Goal: Check status: Check status

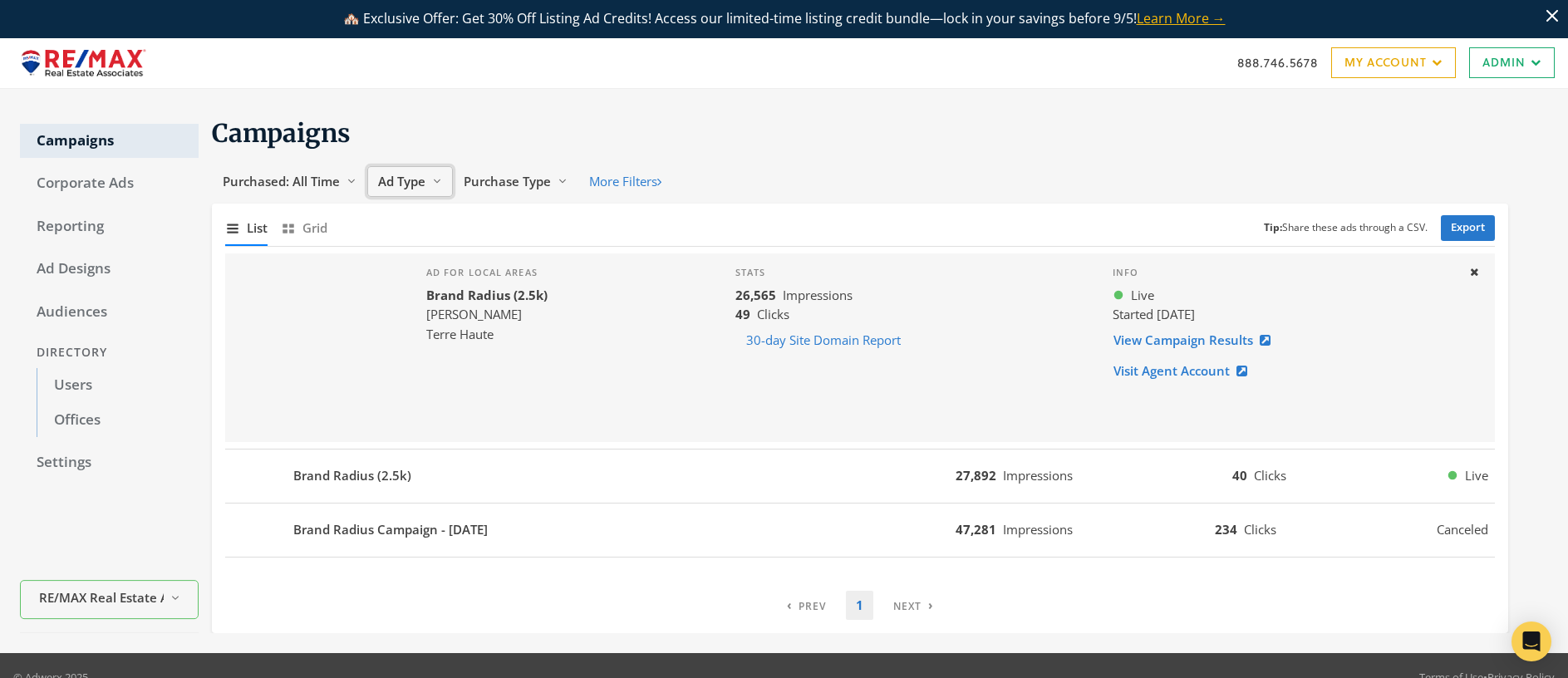
click at [408, 181] on span "Ad Type" at bounding box center [401, 181] width 47 height 17
click at [408, 181] on span "Ad Type" at bounding box center [401, 181] width 47 height 17
click at [408, 181] on span "Ad Type" at bounding box center [401, 181] width 47 height 17
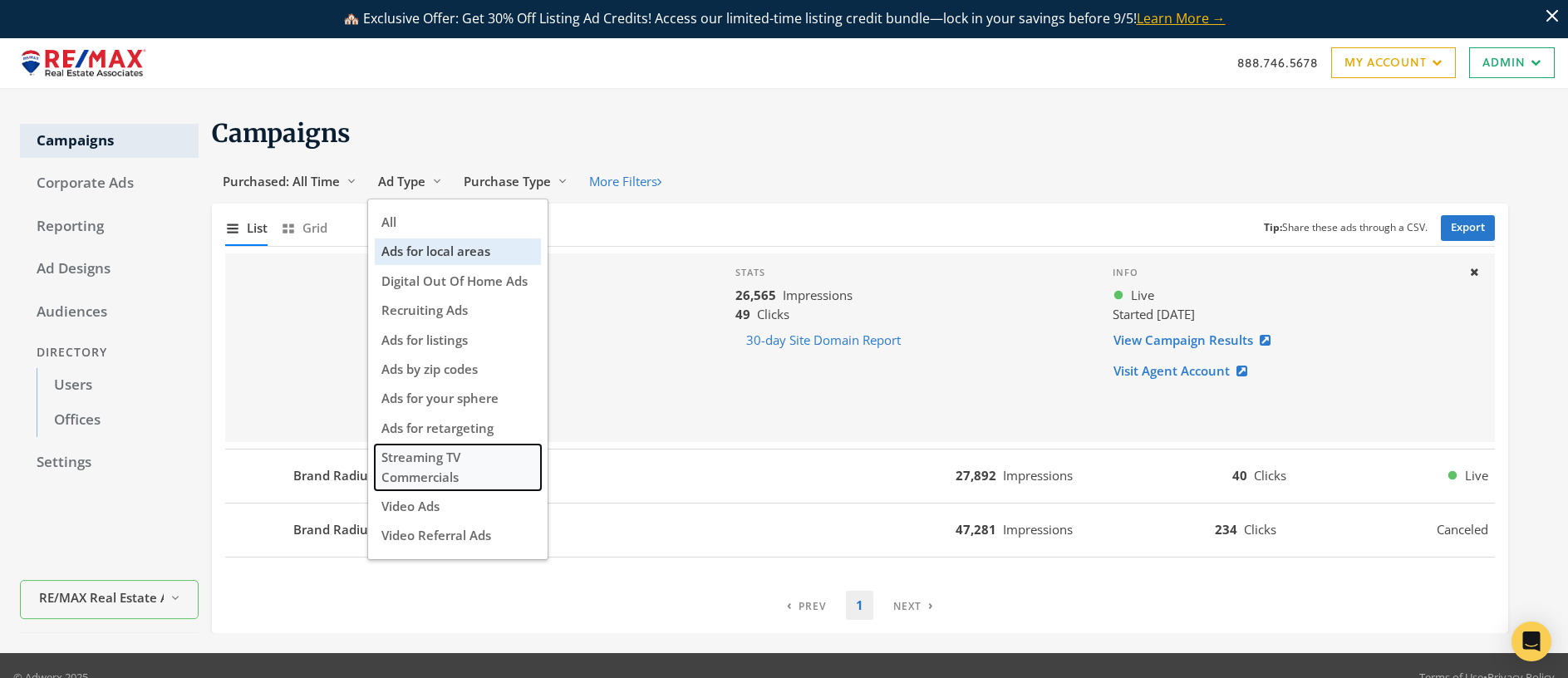
click at [454, 469] on span "Streaming TV Commercials" at bounding box center [421, 466] width 79 height 36
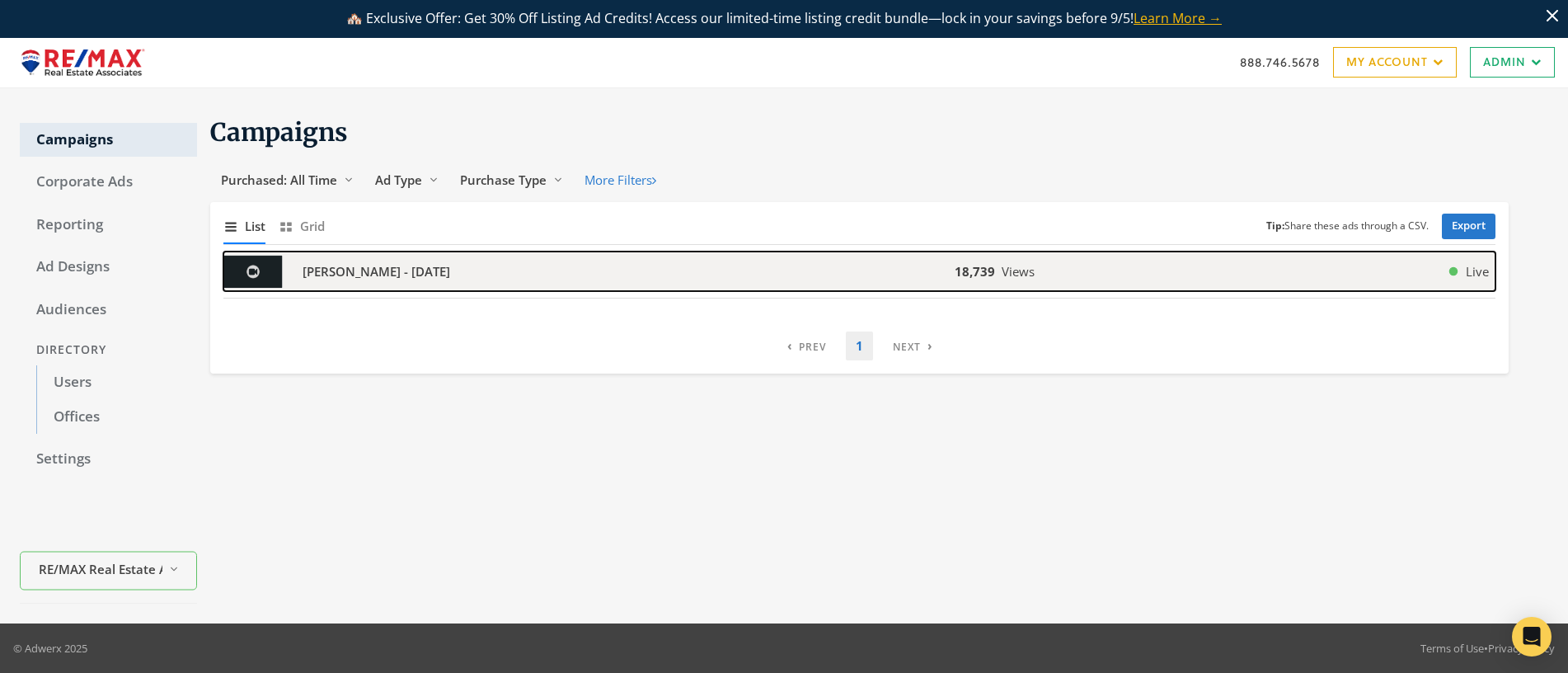
click at [621, 265] on div "[PERSON_NAME] - [DATE]" at bounding box center [589, 271] width 732 height 40
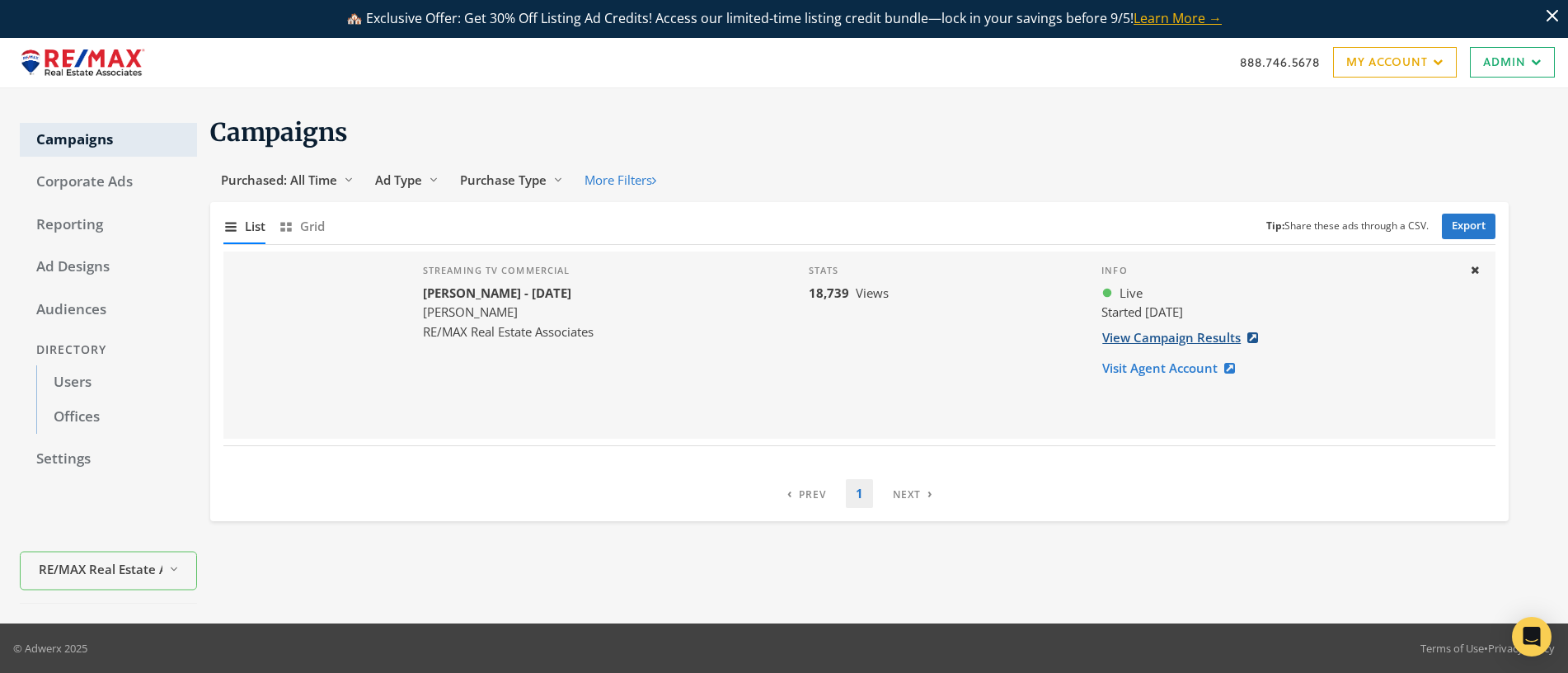
click at [1166, 340] on link "View Campaign Results" at bounding box center [1184, 337] width 167 height 30
click at [415, 184] on span "Ad Type" at bounding box center [398, 179] width 47 height 16
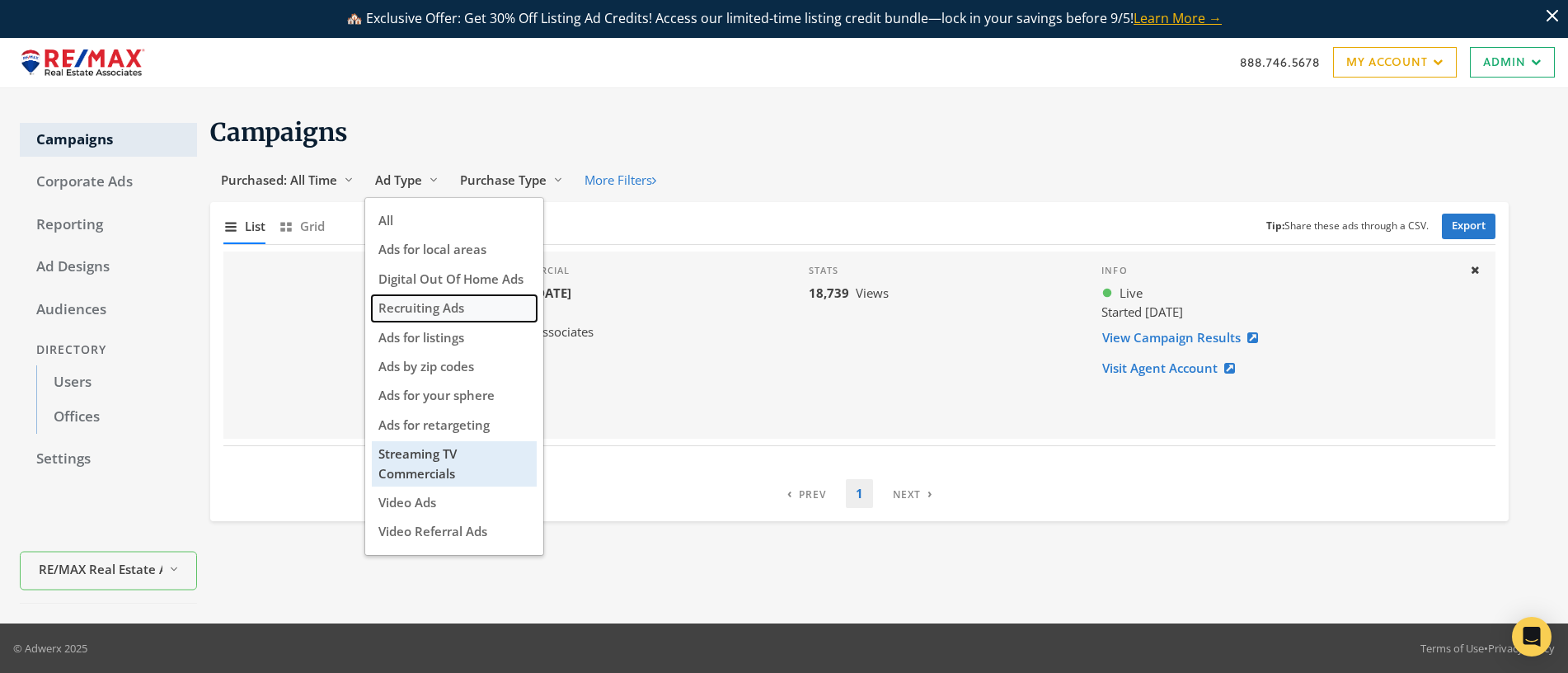
click at [466, 312] on button "Recruiting Ads" at bounding box center [454, 308] width 165 height 26
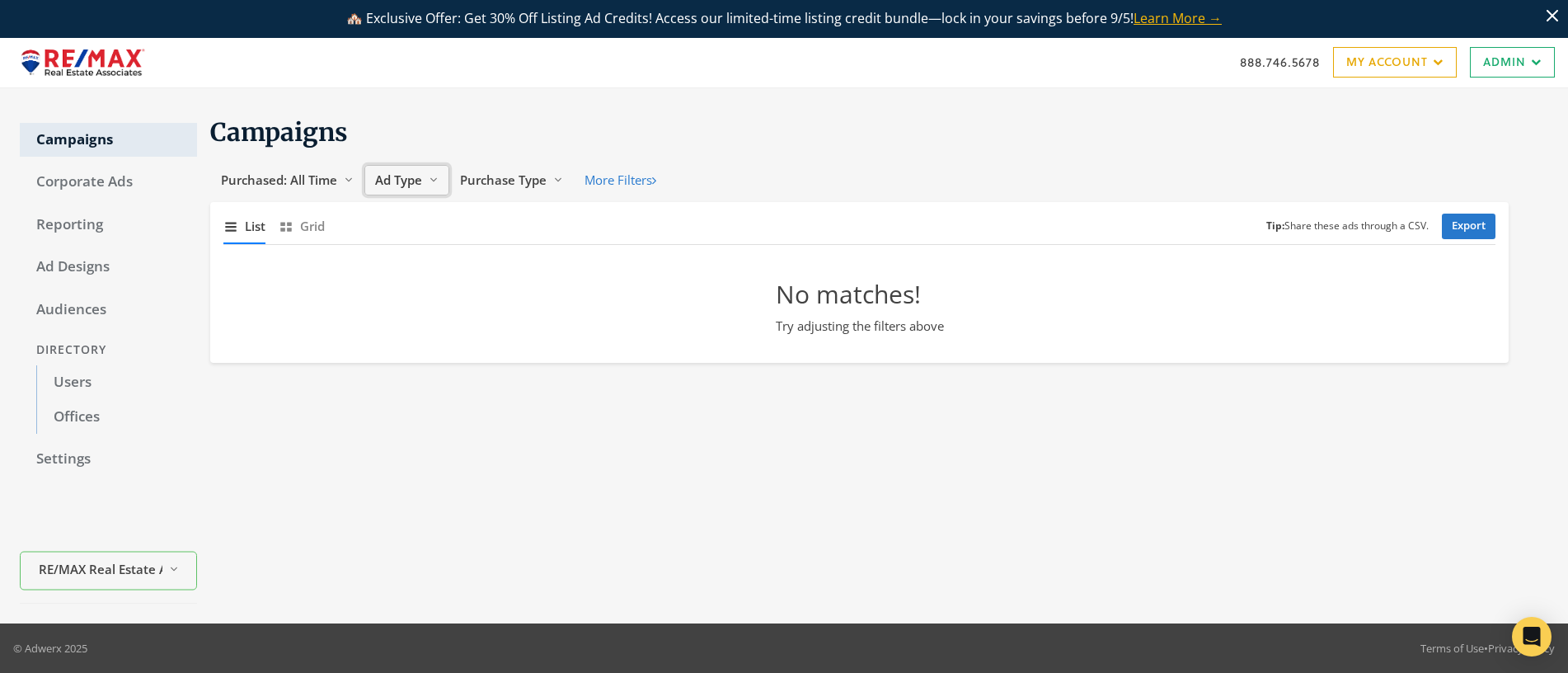
click at [402, 178] on span "Ad Type" at bounding box center [398, 179] width 47 height 16
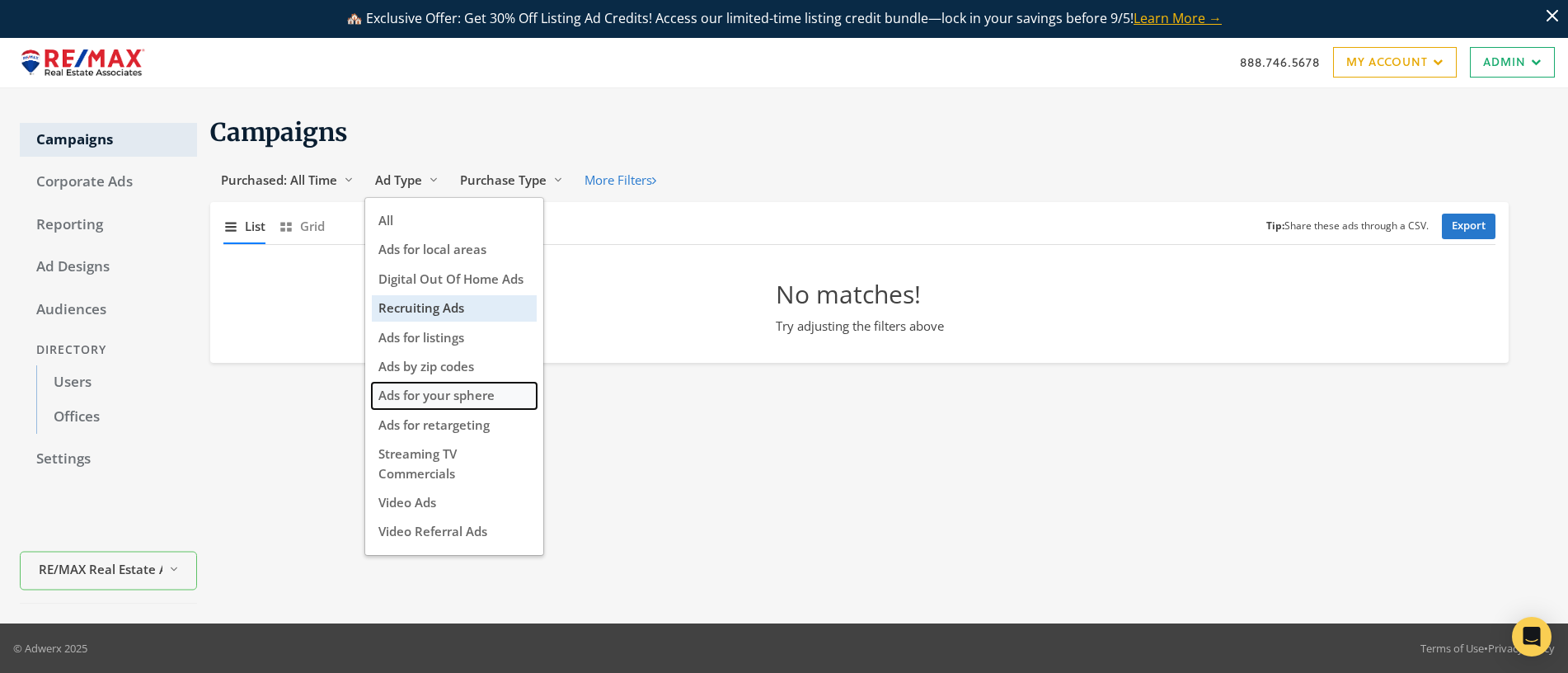
click at [468, 389] on span "Ads for your sphere" at bounding box center [436, 395] width 116 height 16
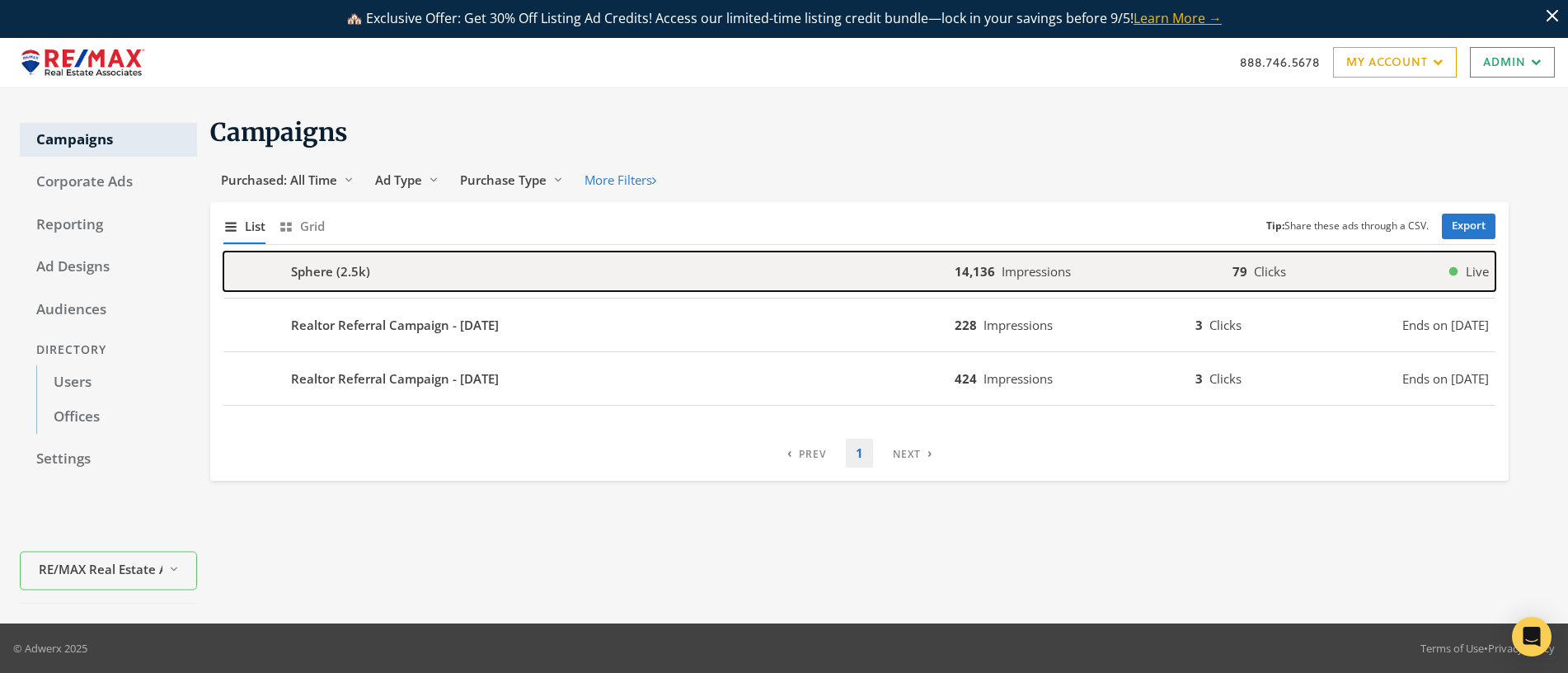
click at [370, 267] on div "Sphere (2.5k)" at bounding box center [589, 271] width 732 height 40
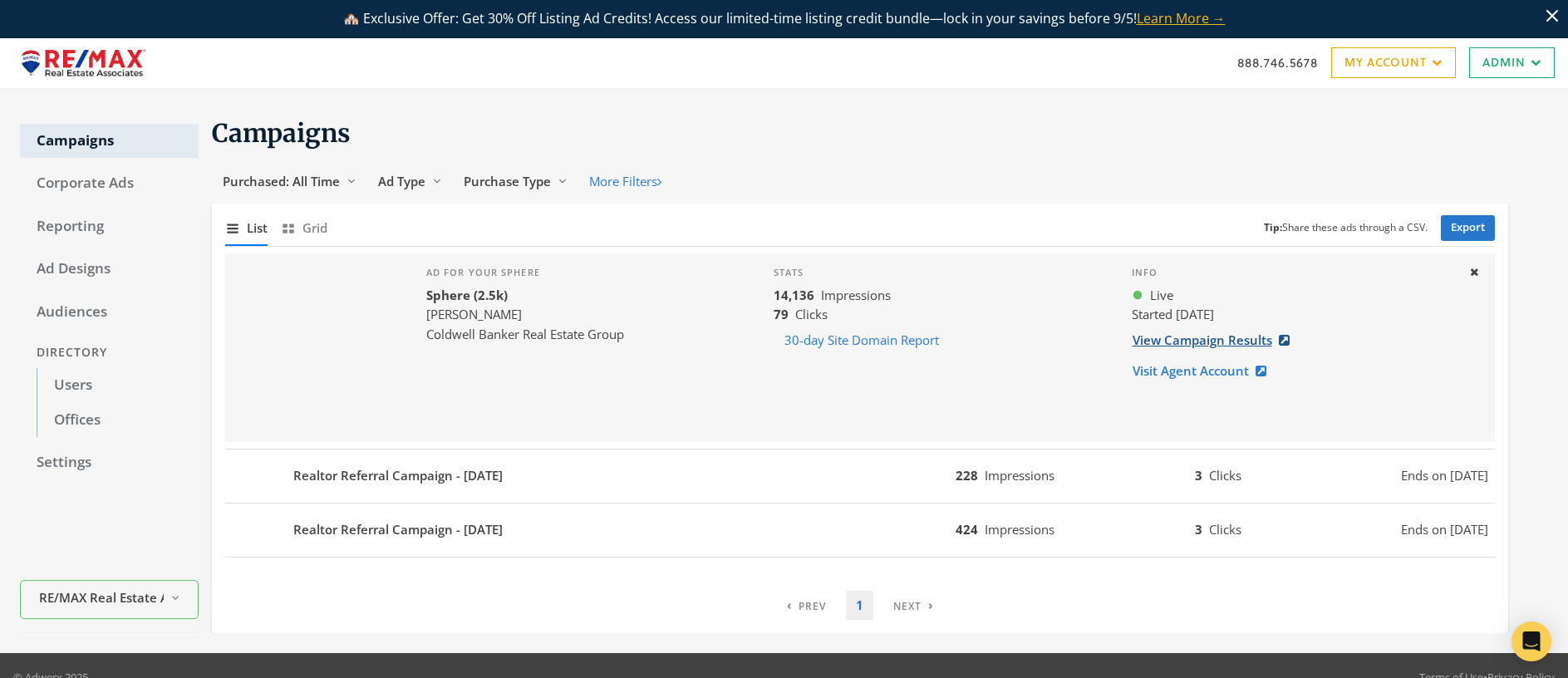
click at [1140, 340] on link "View Campaign Results" at bounding box center [1215, 339] width 168 height 31
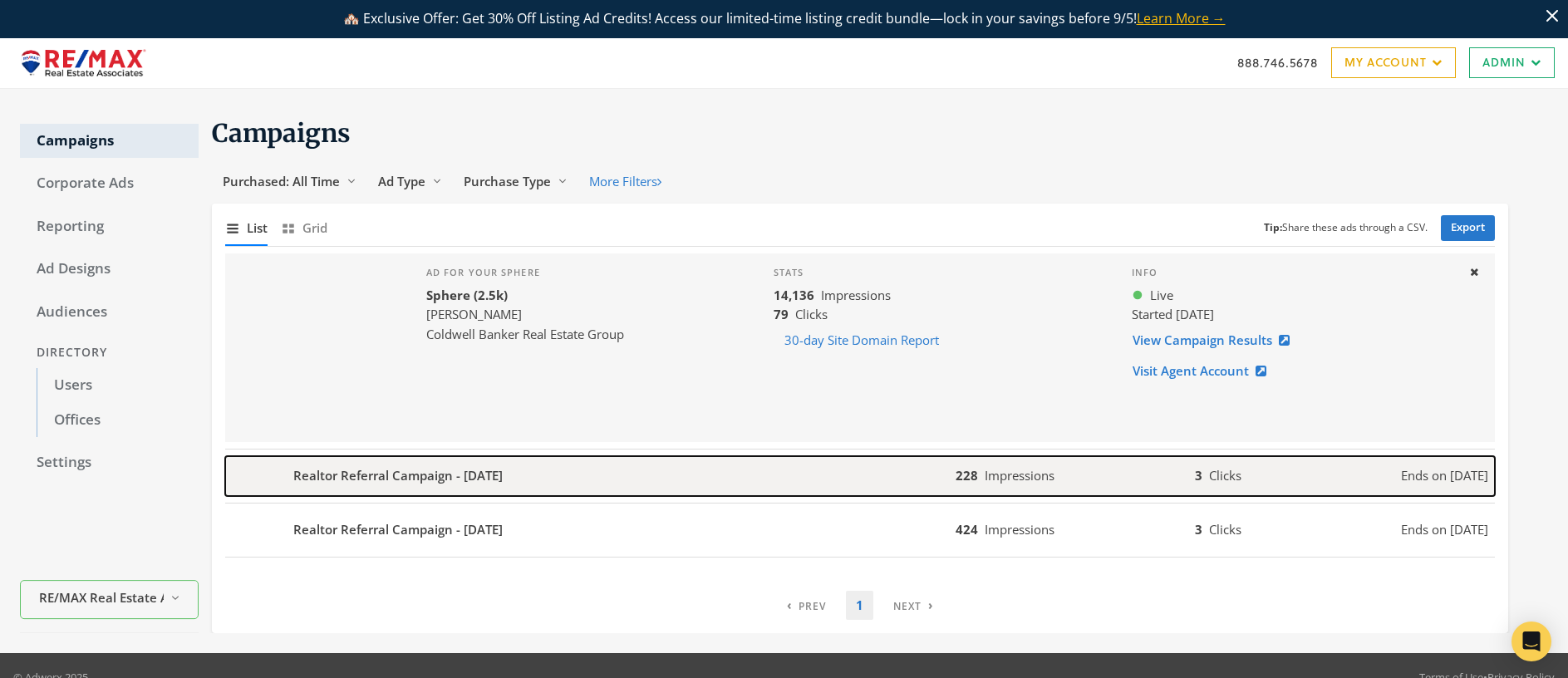
click at [442, 473] on b "Realtor Referral Campaign - [DATE]" at bounding box center [398, 476] width 209 height 19
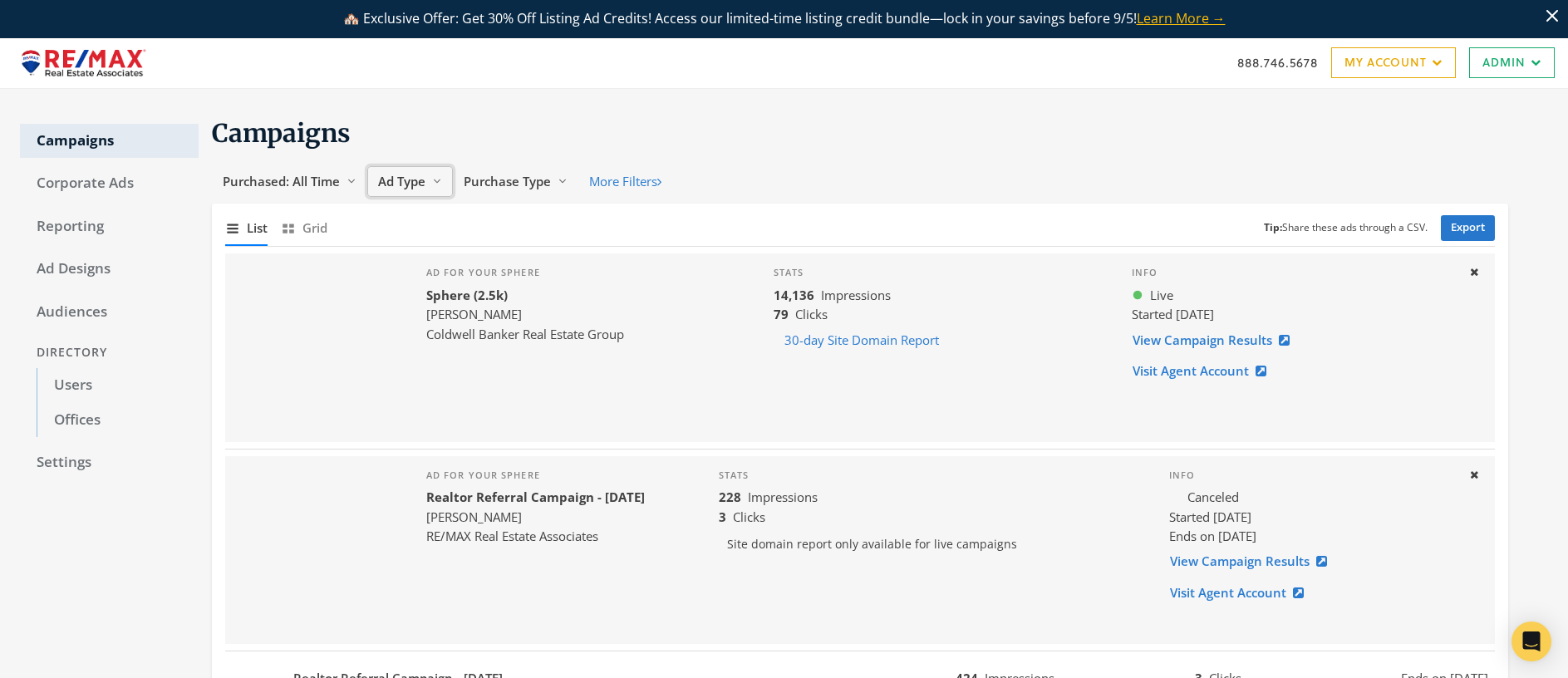
click at [411, 181] on span "Ad Type" at bounding box center [401, 181] width 47 height 17
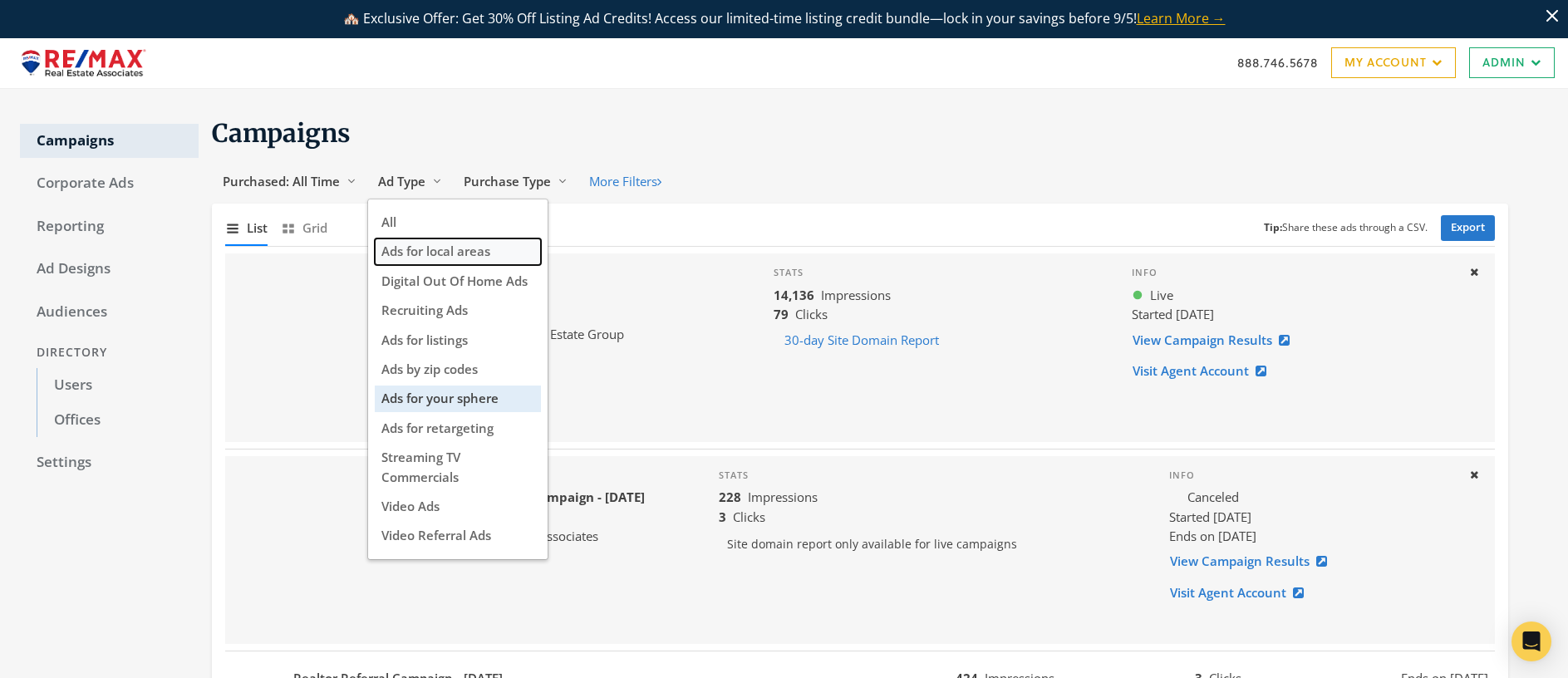
click at [443, 252] on span "Ads for local areas" at bounding box center [435, 250] width 109 height 17
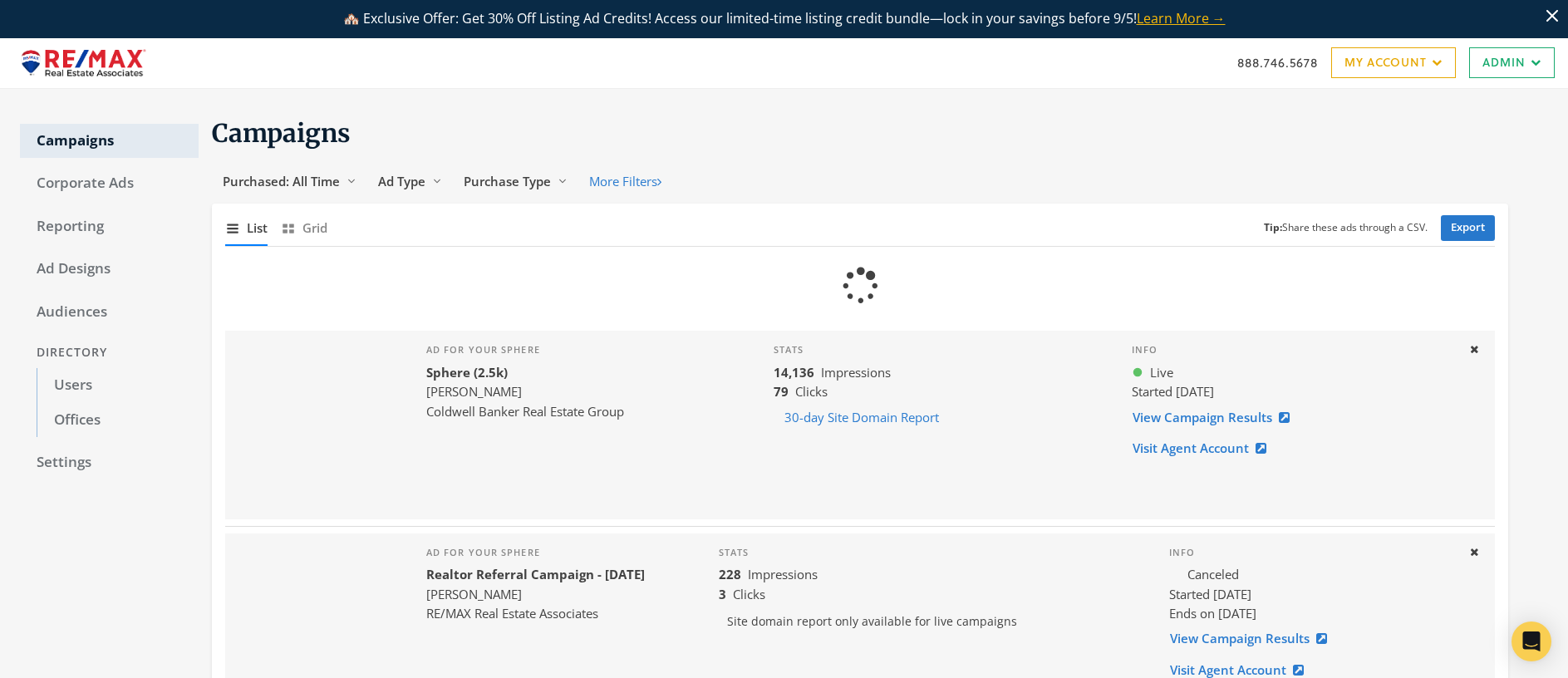
click at [443, 252] on div "Loading..." at bounding box center [859, 285] width 1270 height 78
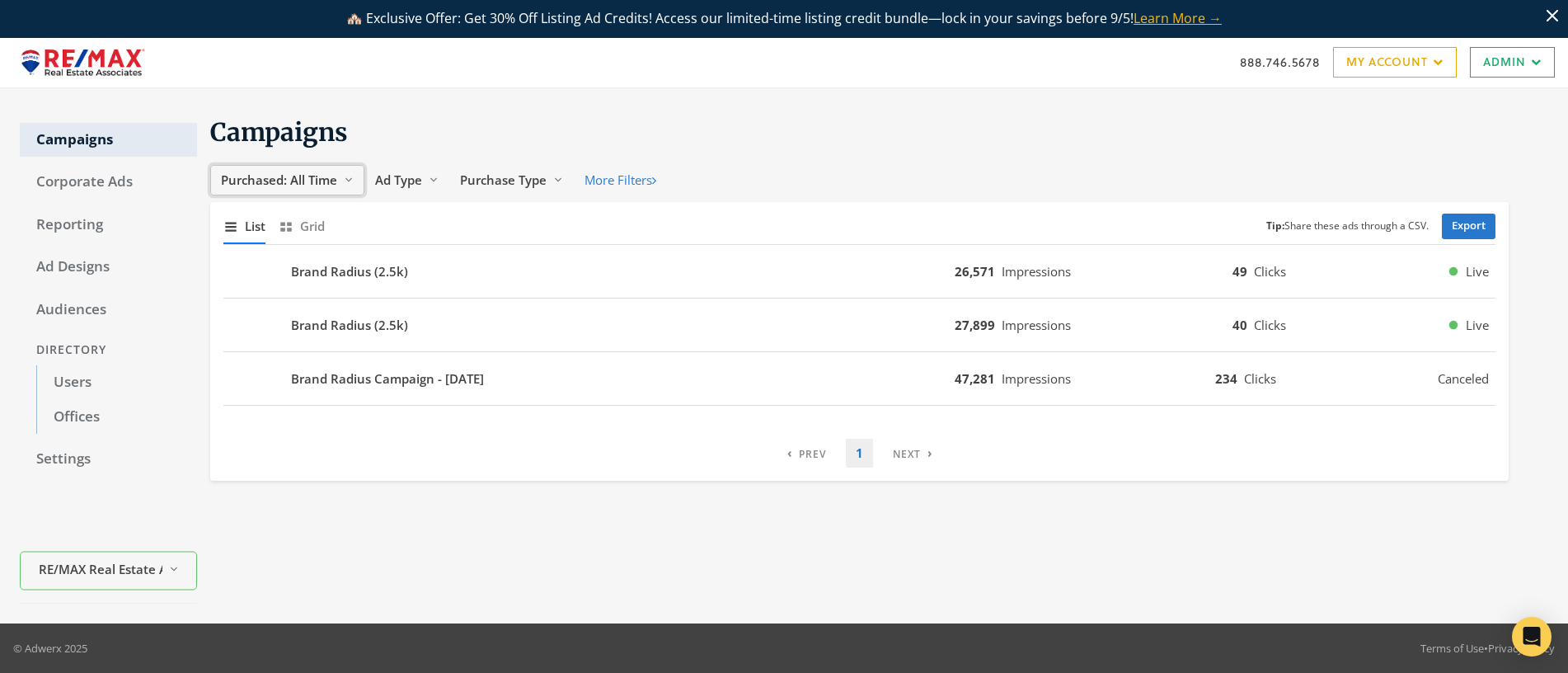
click at [281, 181] on span "Purchased: All Time" at bounding box center [279, 179] width 116 height 16
click at [281, 181] on span "Purchased: All Time" at bounding box center [279, 179] width 116 height 16
click at [401, 183] on span "Ad Type" at bounding box center [398, 179] width 47 height 16
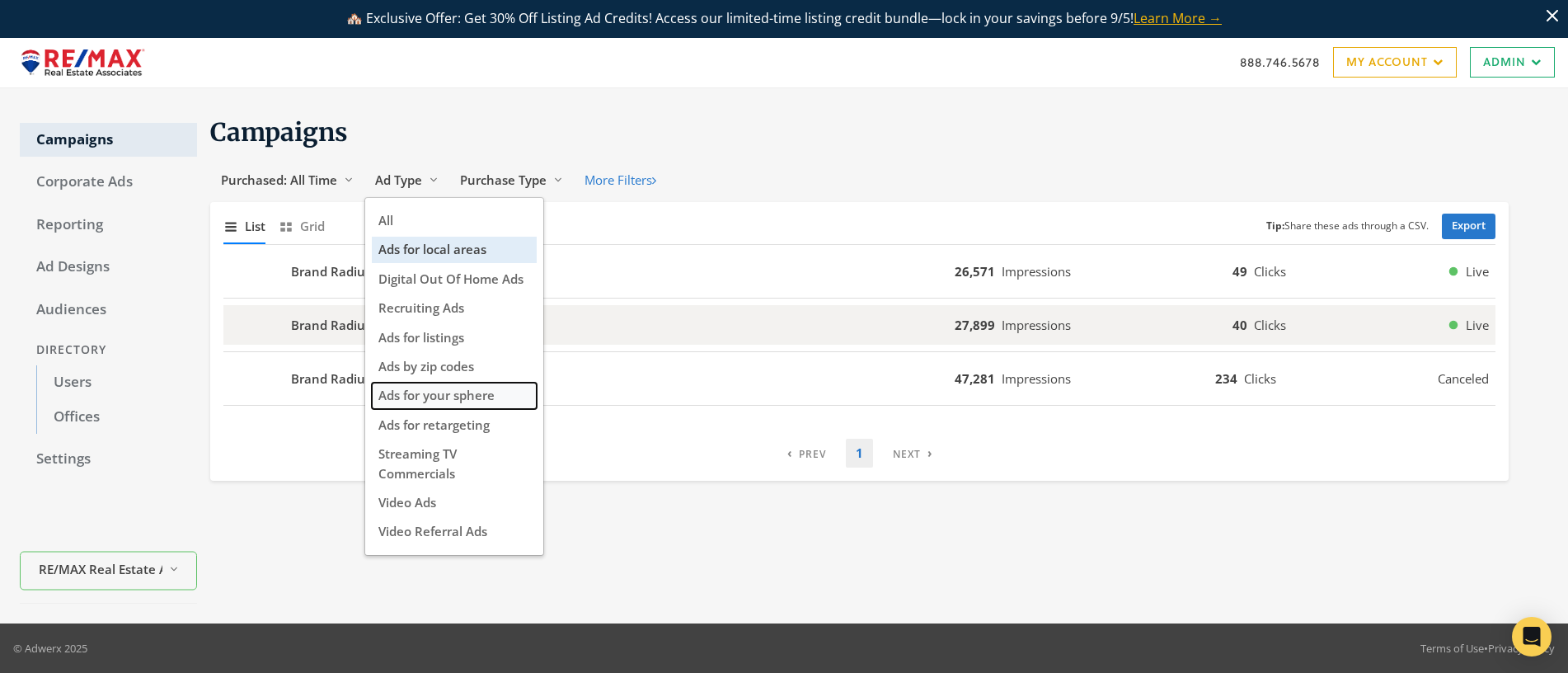
click at [448, 392] on span "Ads for your sphere" at bounding box center [436, 395] width 116 height 16
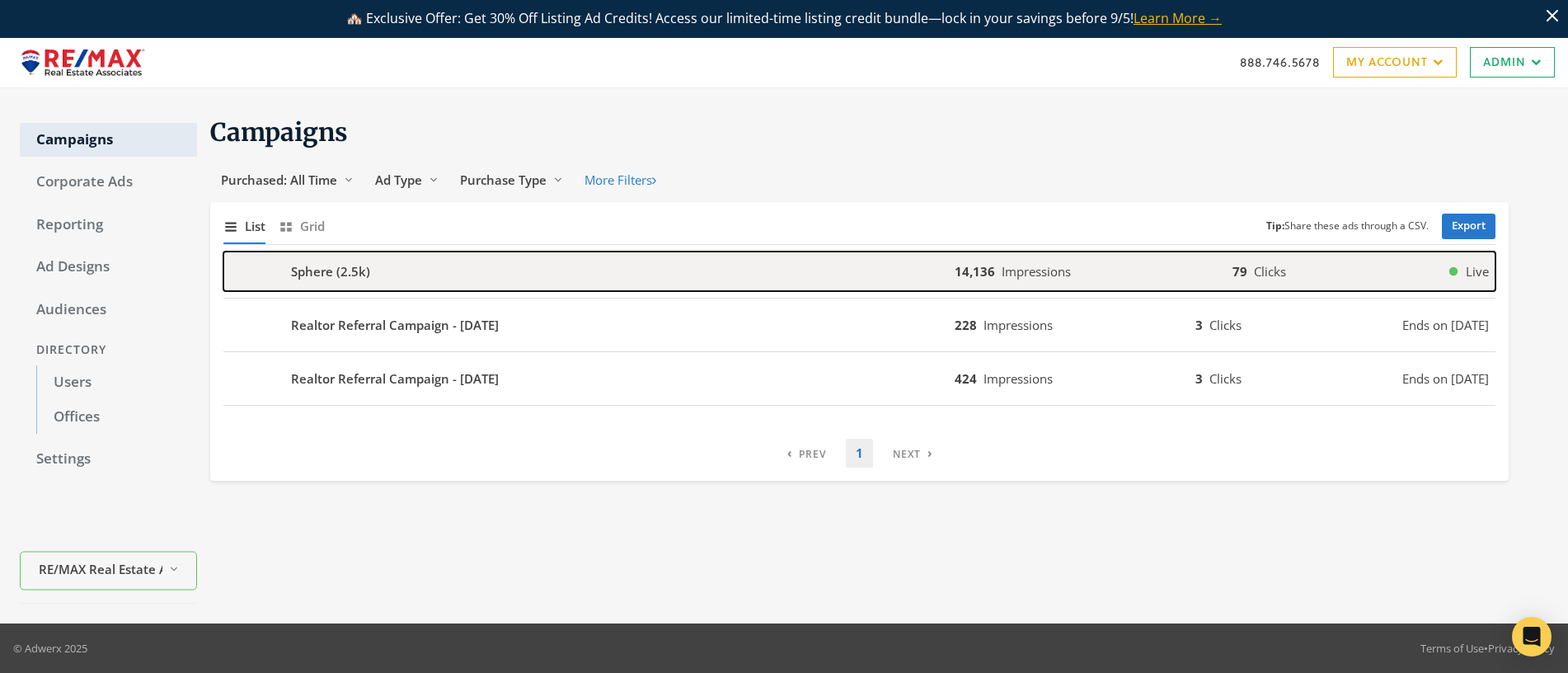
click at [326, 266] on b "Sphere (2.5k)" at bounding box center [330, 272] width 79 height 19
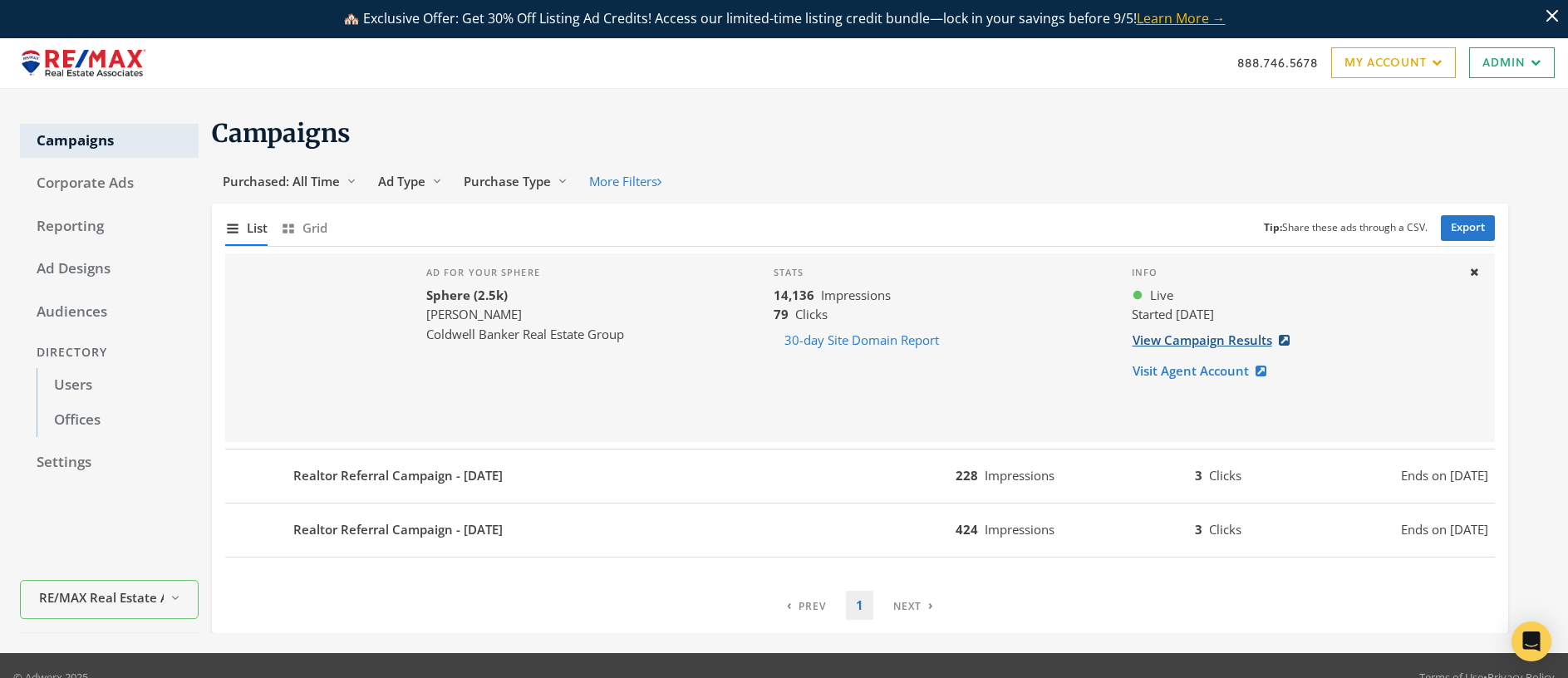
click at [1215, 337] on link "View Campaign Results" at bounding box center [1215, 339] width 168 height 31
click at [1228, 339] on link "View Campaign Results" at bounding box center [1215, 339] width 168 height 31
click at [1539, 64] on icon at bounding box center [1533, 62] width 16 height 10
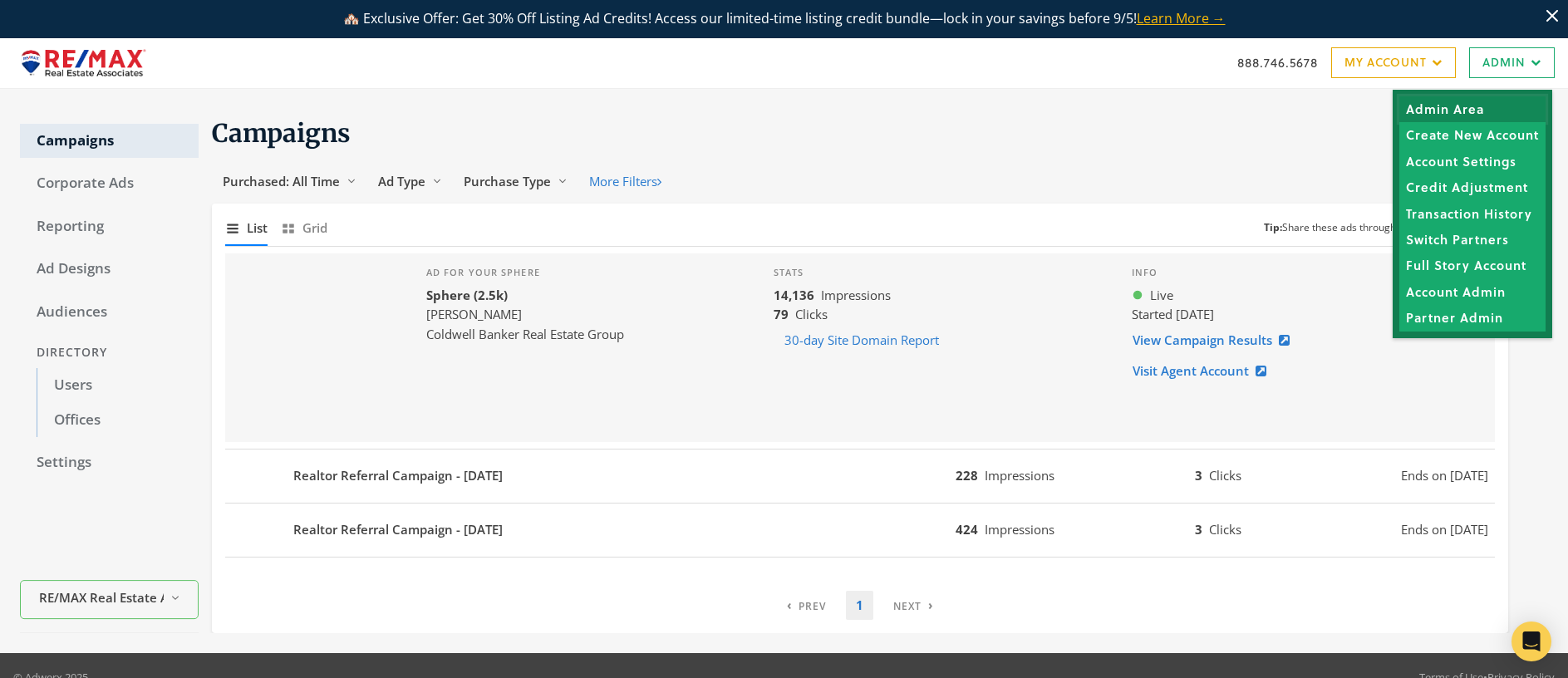
click at [1457, 107] on link "Admin Area" at bounding box center [1473, 109] width 147 height 26
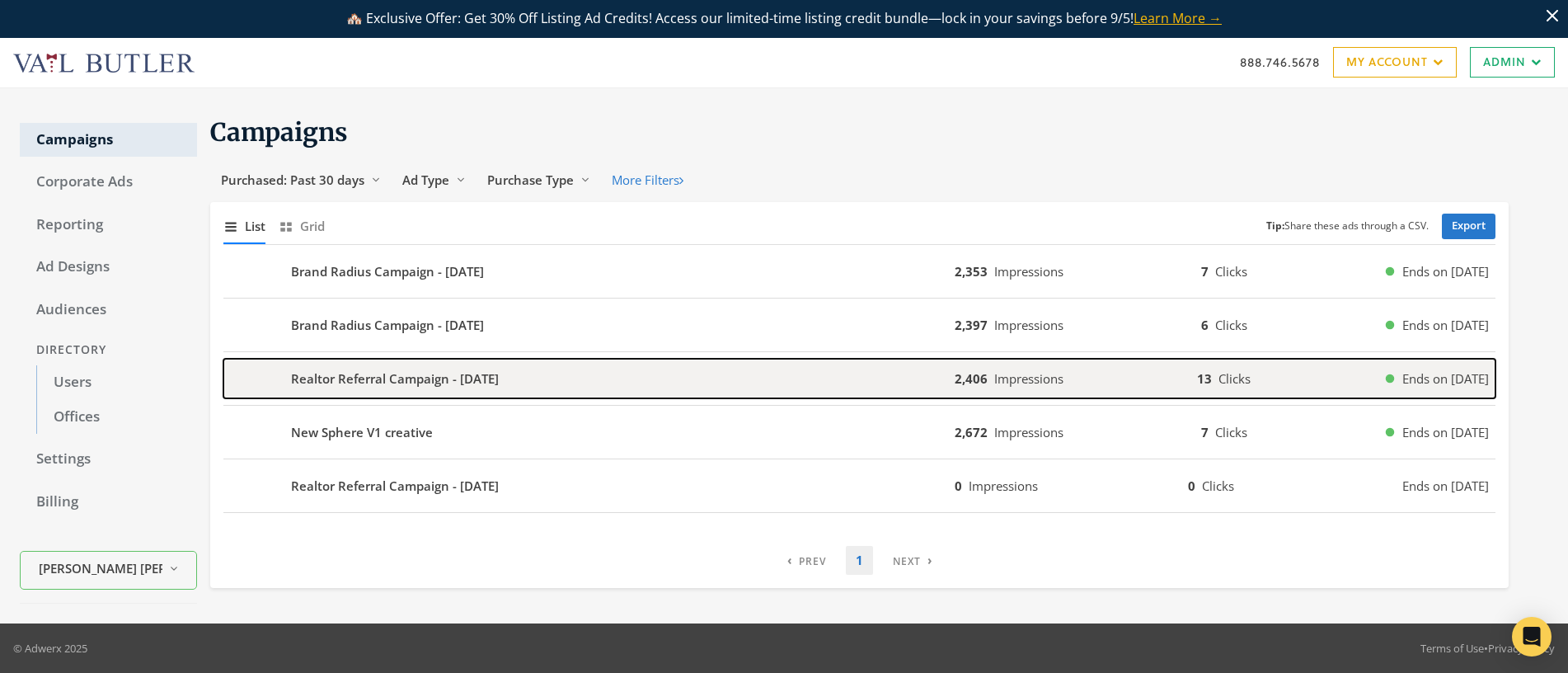
click at [388, 382] on b "Realtor Referral Campaign - 2025-08-15" at bounding box center [395, 379] width 208 height 19
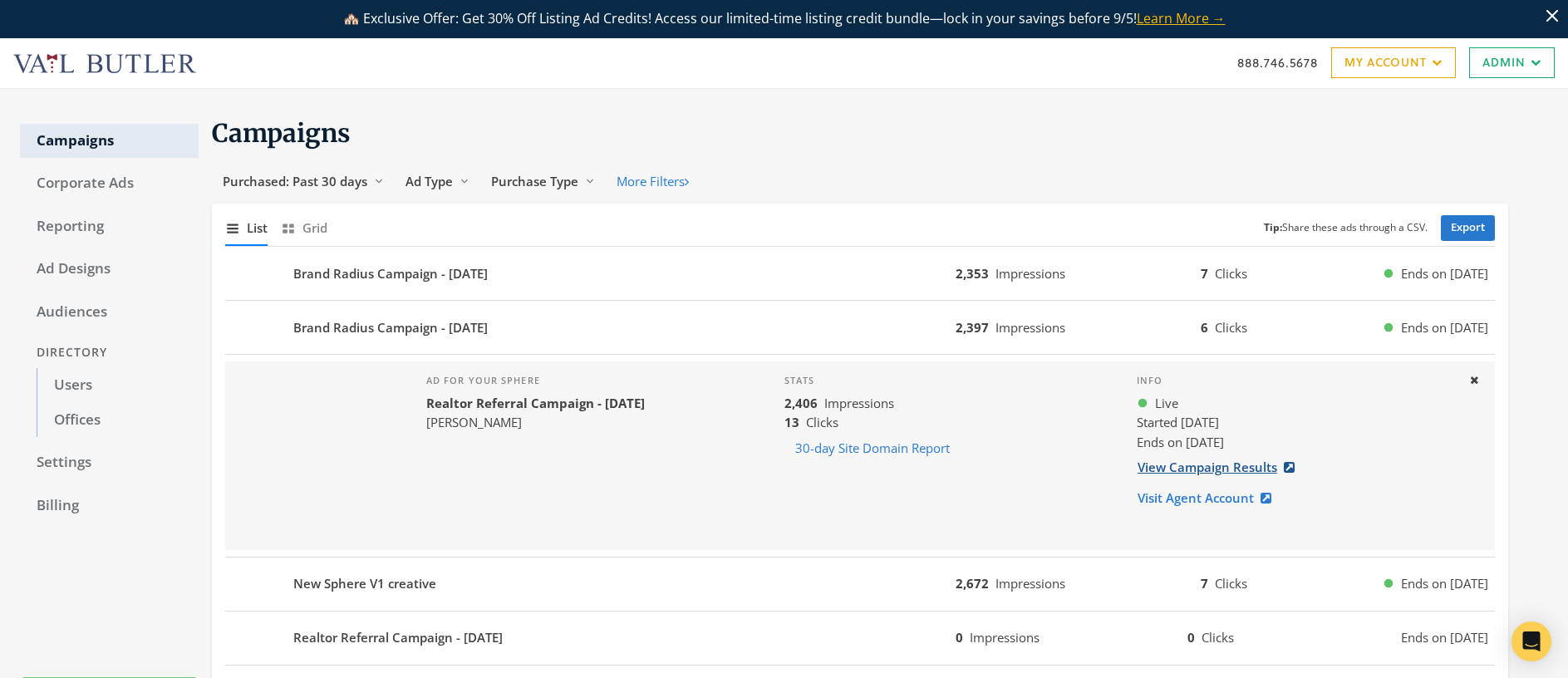
click at [1217, 465] on link "View Campaign Results" at bounding box center [1221, 467] width 168 height 31
